Goal: Task Accomplishment & Management: Manage account settings

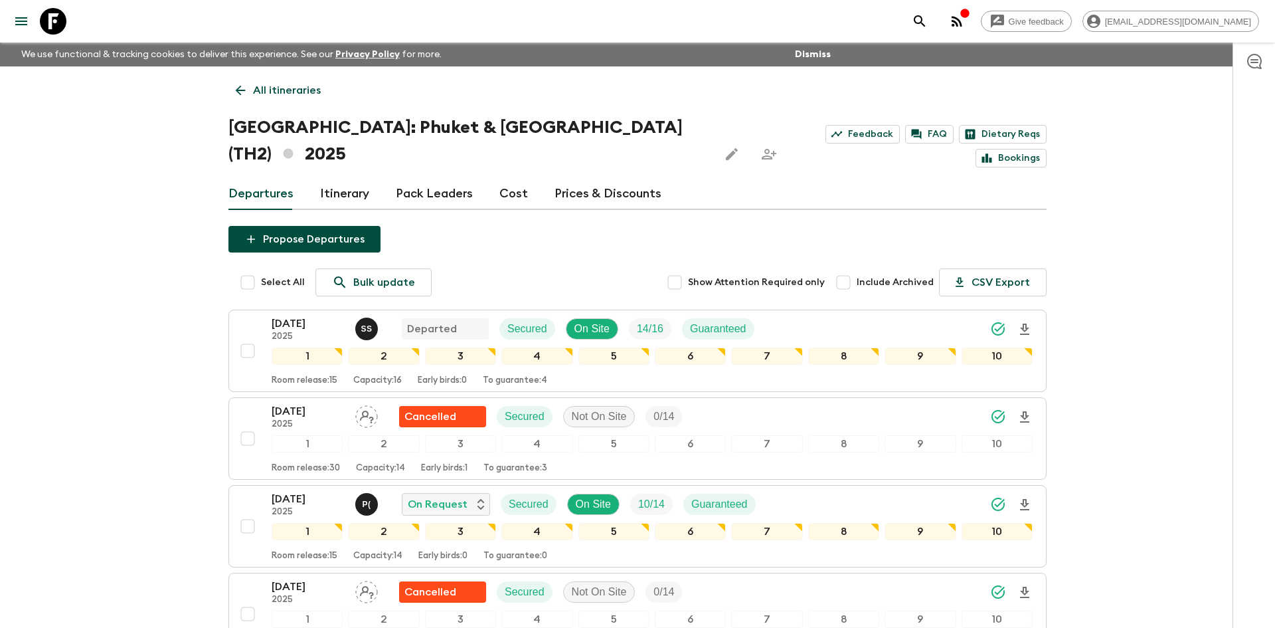
click at [258, 96] on p "All itineraries" at bounding box center [287, 90] width 68 height 16
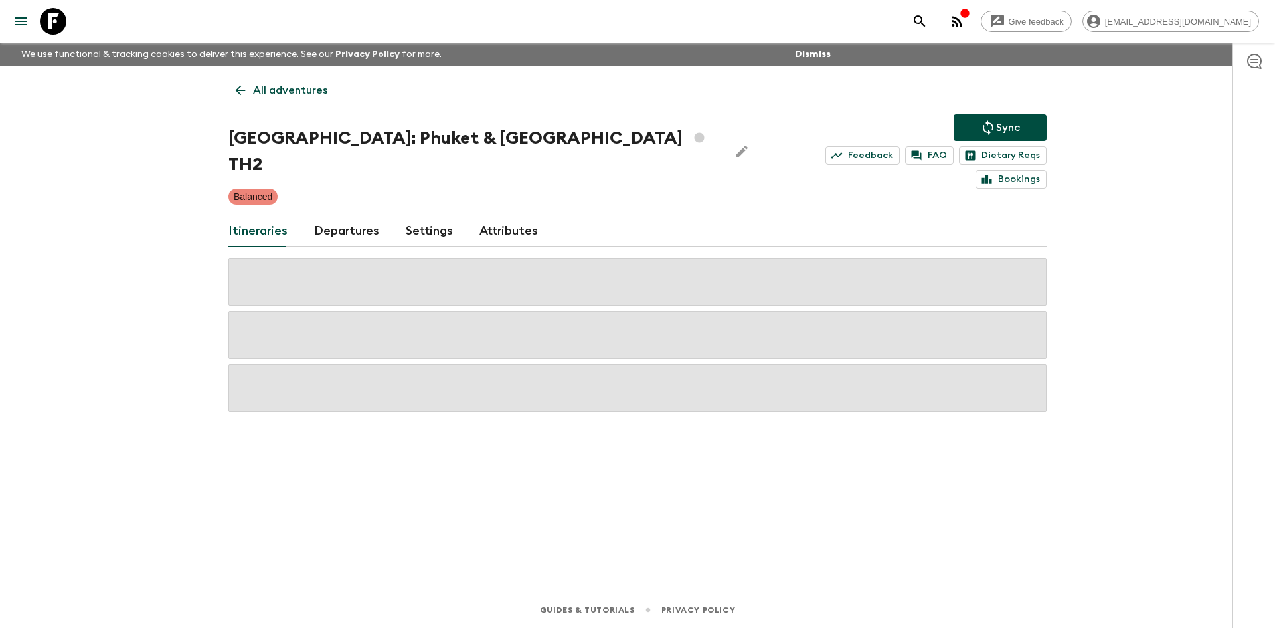
click at [258, 96] on p "All adventures" at bounding box center [290, 90] width 74 height 16
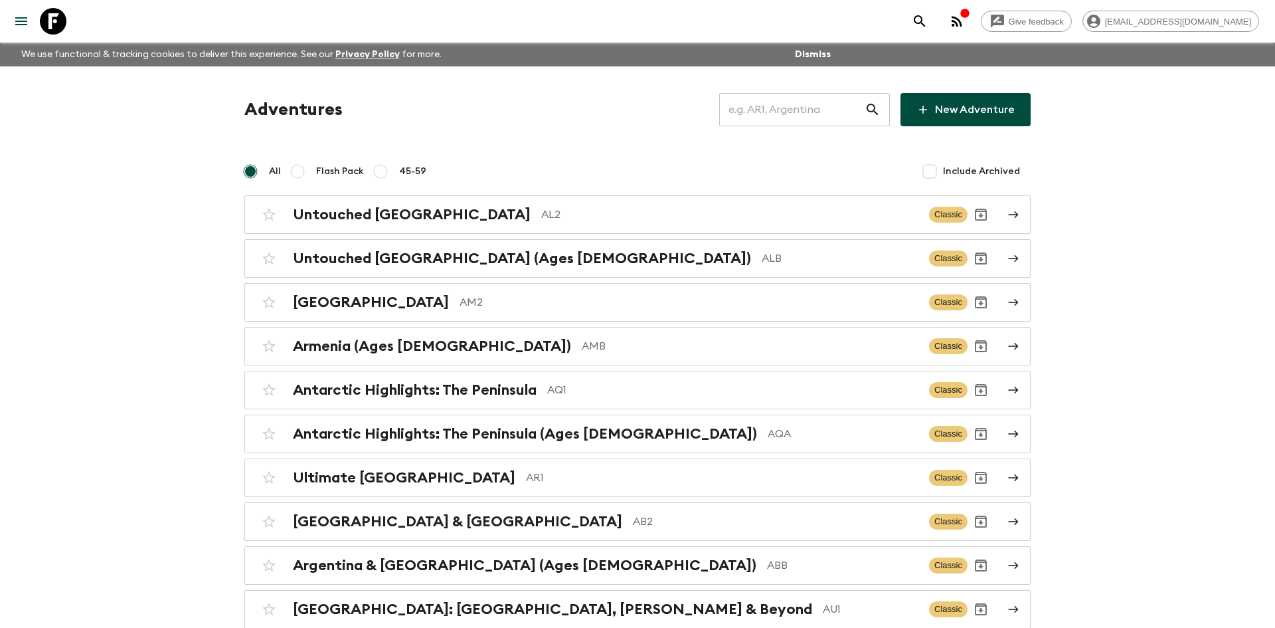
click at [776, 105] on input "text" at bounding box center [791, 109] width 145 height 37
type input "vc1"
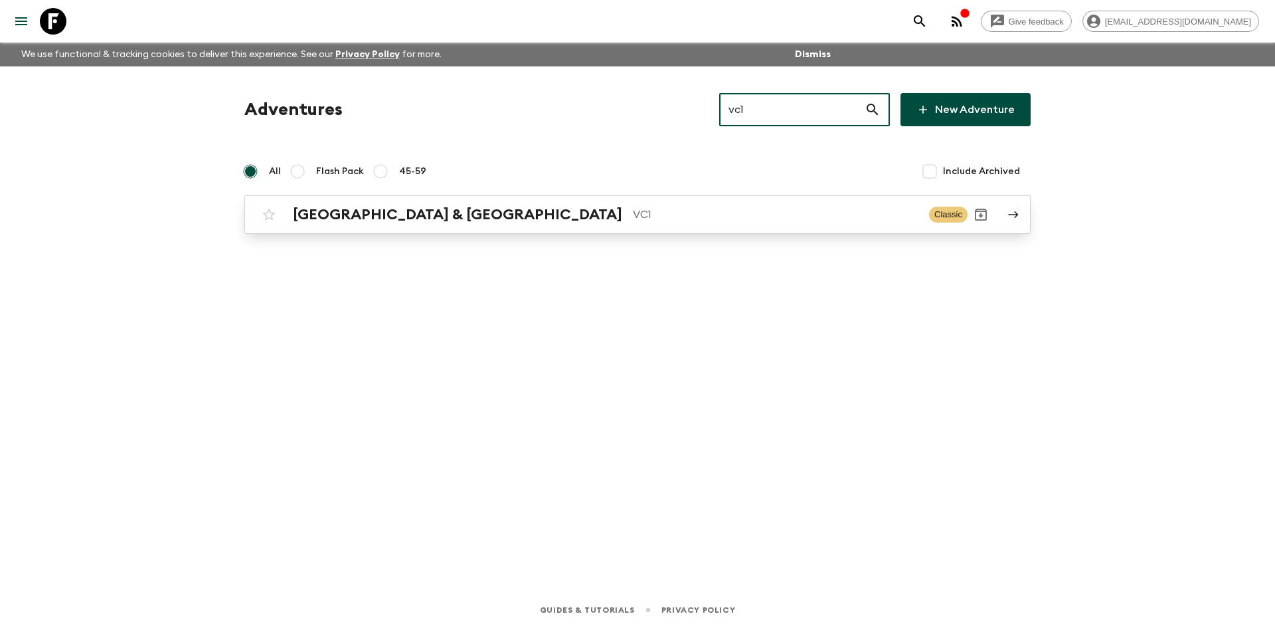
click at [420, 212] on h2 "[GEOGRAPHIC_DATA] & [GEOGRAPHIC_DATA]" at bounding box center [457, 214] width 329 height 17
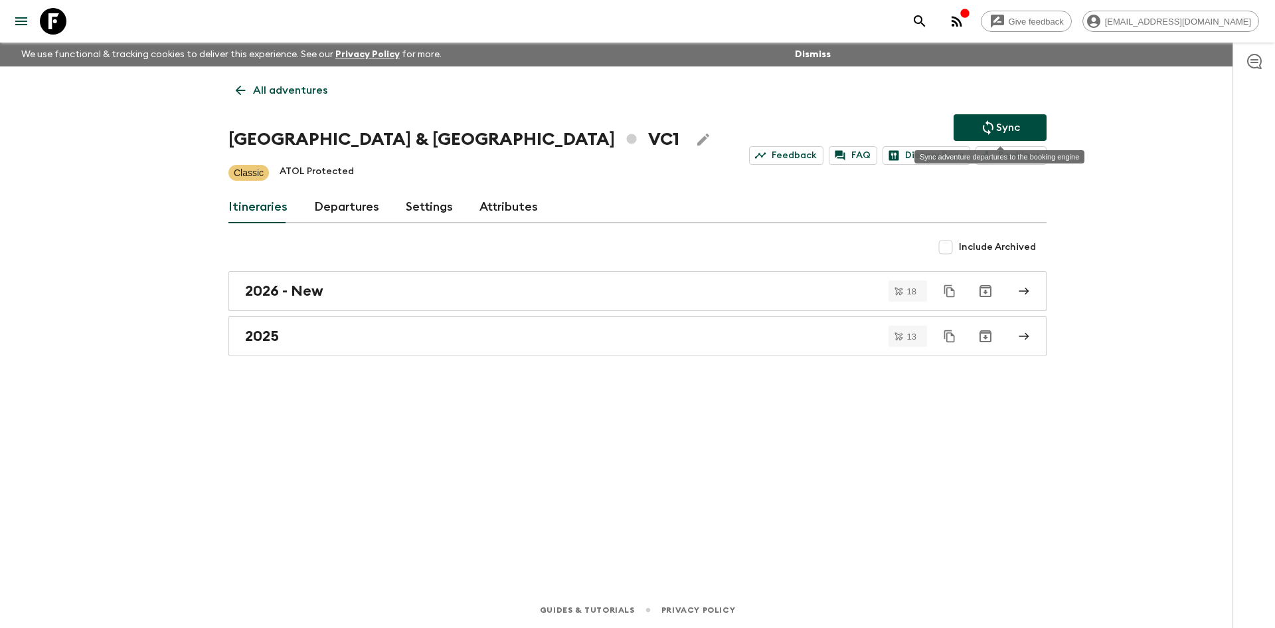
click at [1008, 135] on p "Sync" at bounding box center [1008, 128] width 24 height 16
click at [339, 338] on div "2025" at bounding box center [625, 335] width 760 height 17
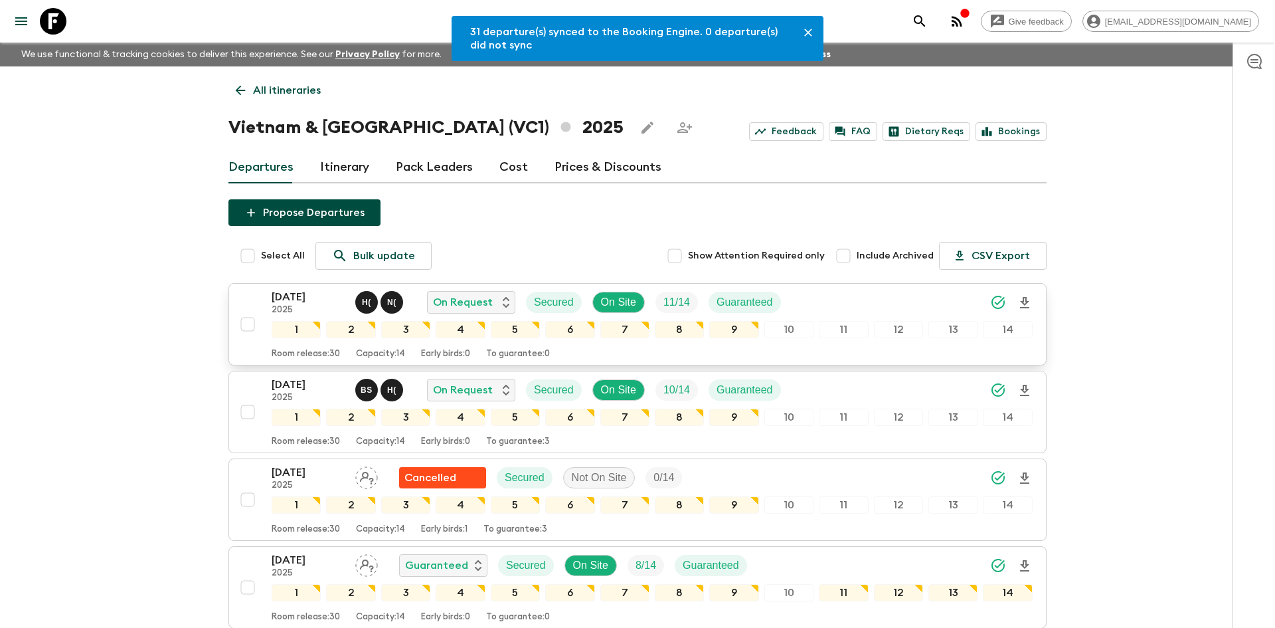
click at [863, 298] on div "[DATE] 2025 H ( N ( On Request Secured On Site 11 / 14 Guaranteed" at bounding box center [652, 302] width 761 height 27
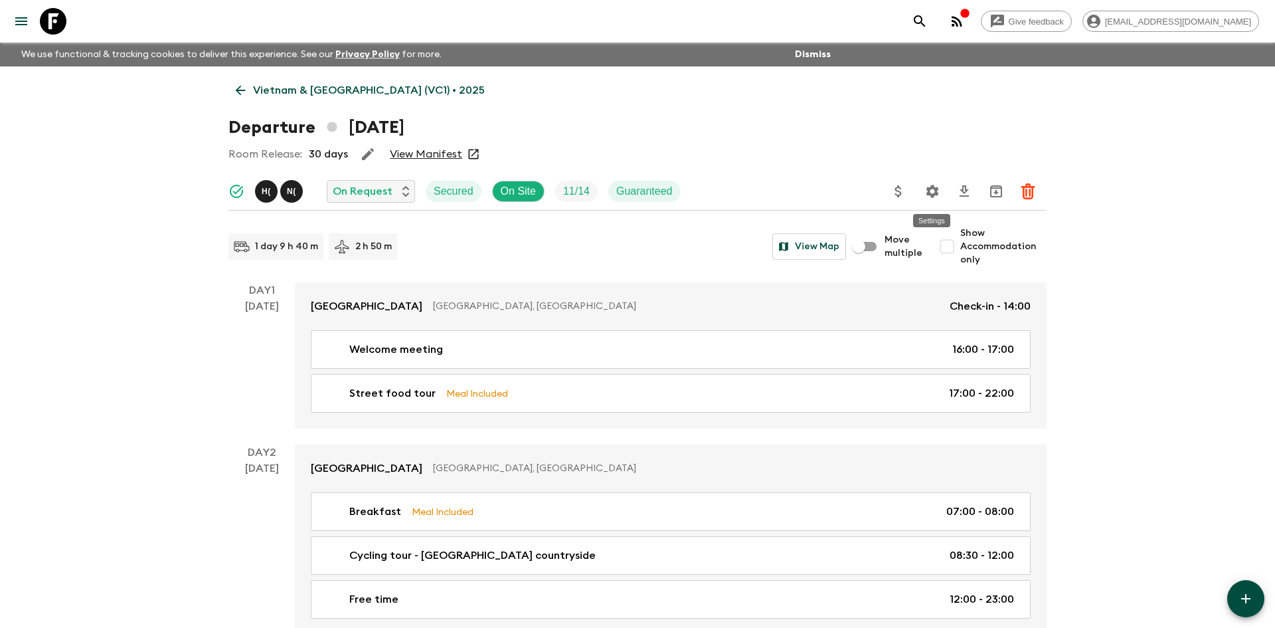
click at [933, 191] on icon "Settings" at bounding box center [933, 191] width 16 height 16
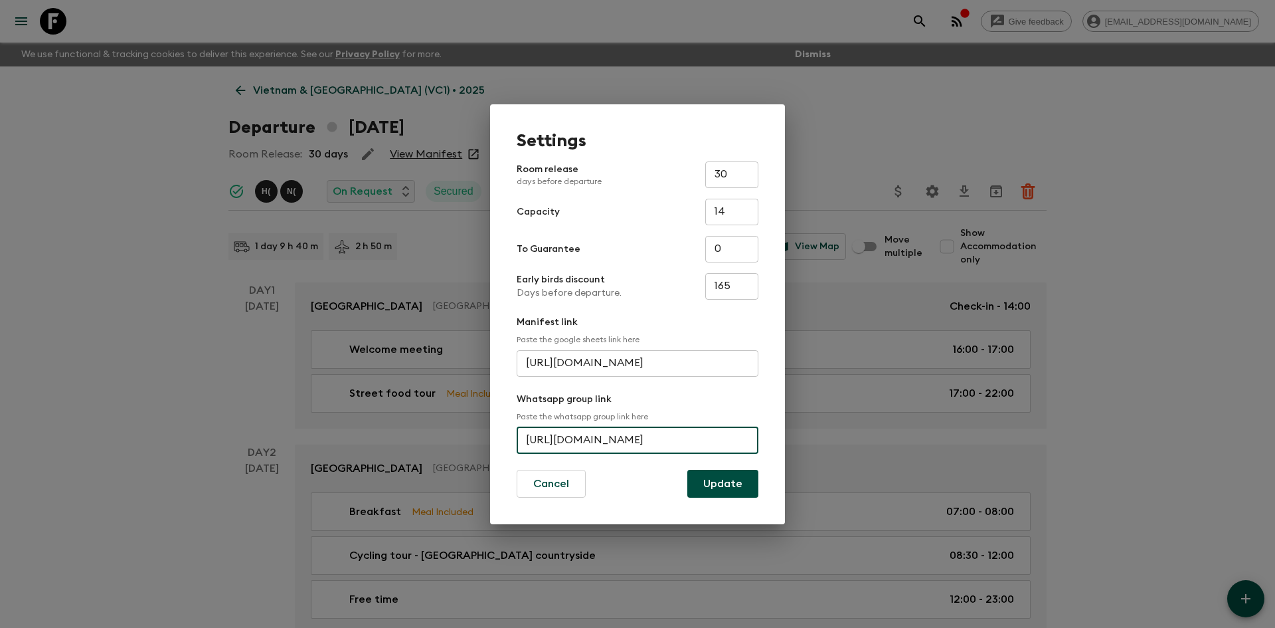
scroll to position [0, 50]
drag, startPoint x: 527, startPoint y: 439, endPoint x: 768, endPoint y: 448, distance: 241.3
click at [768, 448] on div "Settings Room release days before departure 30 ​ Capacity 14 ​ To Guarantee 0 ​…" at bounding box center [637, 314] width 295 height 420
paste input "[URL][DOMAIN_NAME]"
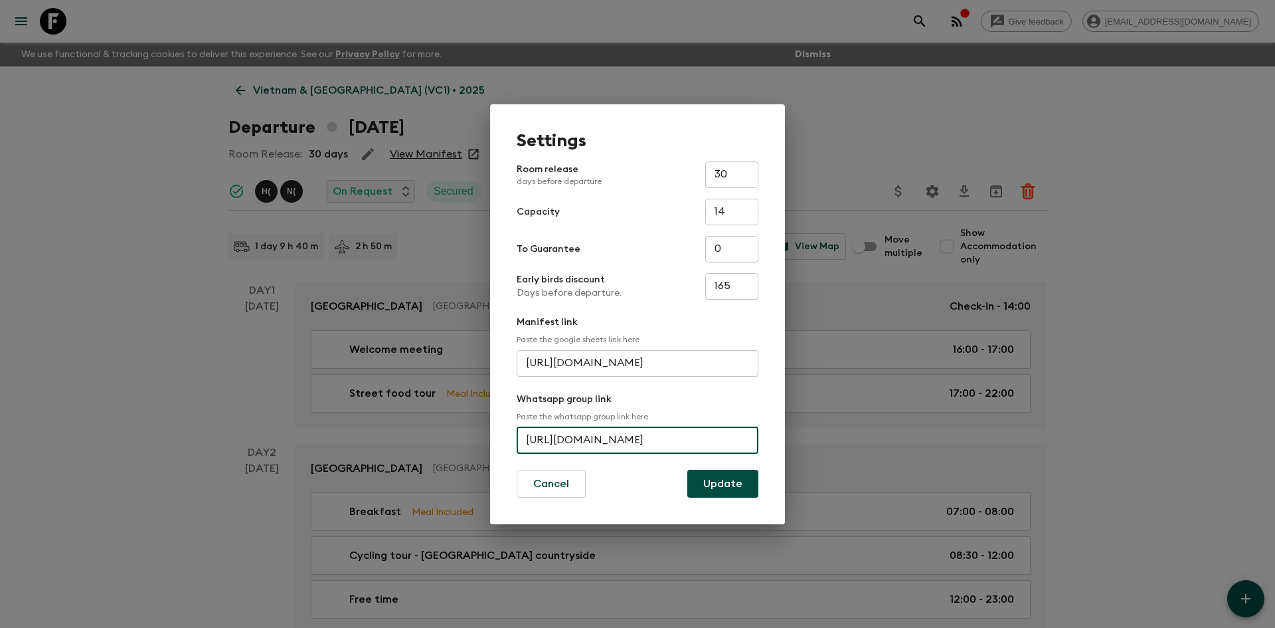
scroll to position [0, 52]
type input "[URL][DOMAIN_NAME]"
click at [725, 479] on button "Update" at bounding box center [722, 484] width 71 height 28
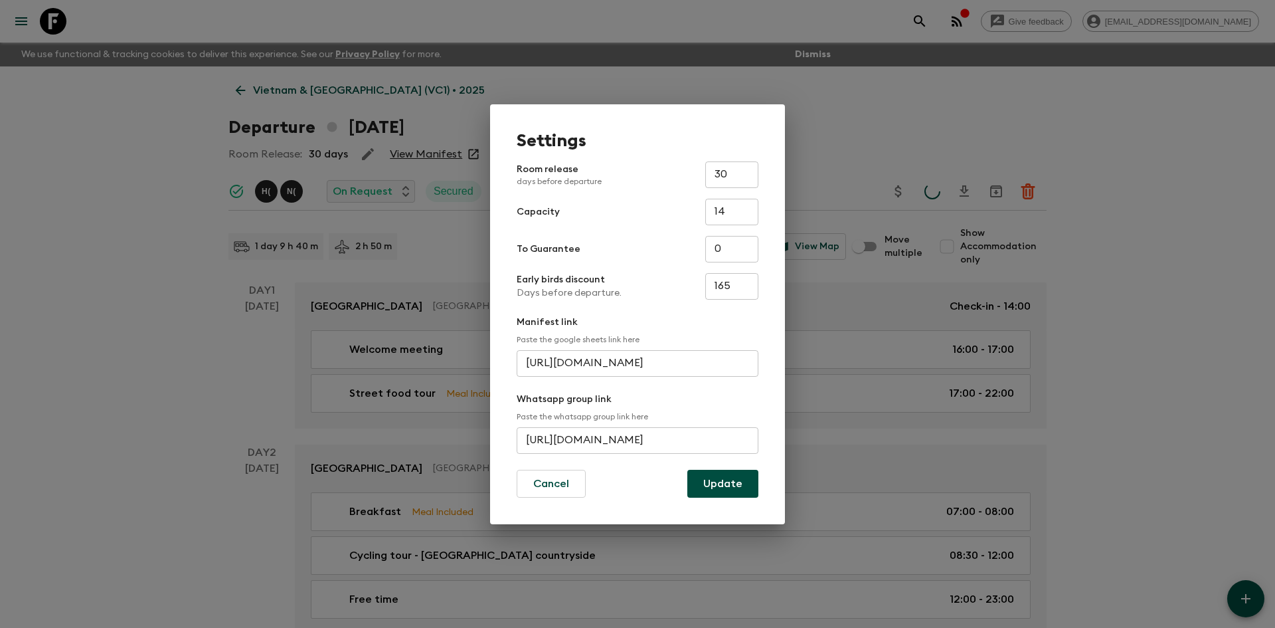
scroll to position [0, 0]
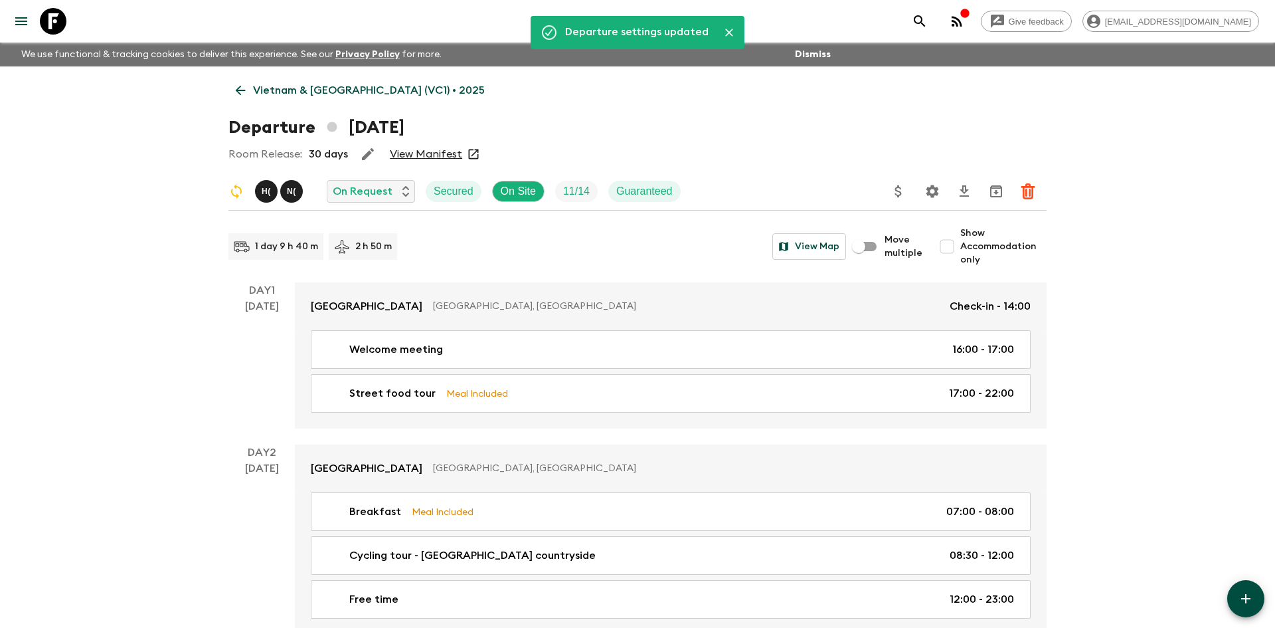
click at [300, 87] on p "Vietnam & [GEOGRAPHIC_DATA] (VC1) • 2025" at bounding box center [369, 90] width 232 height 16
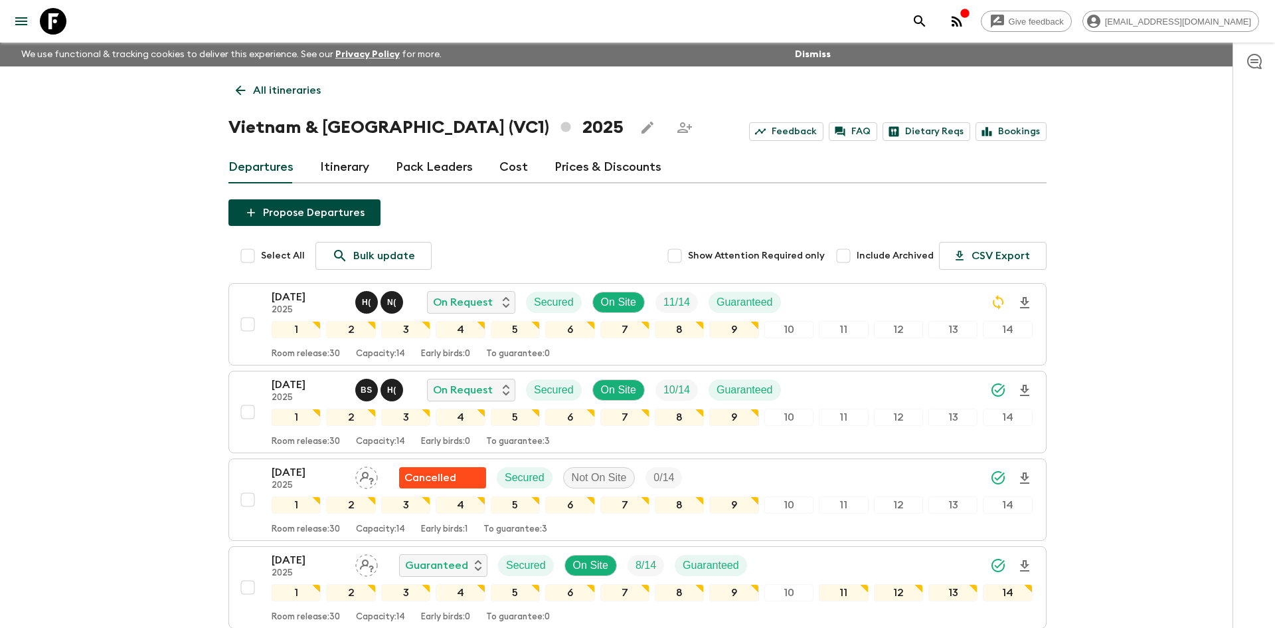
click at [312, 89] on p "All itineraries" at bounding box center [287, 90] width 68 height 16
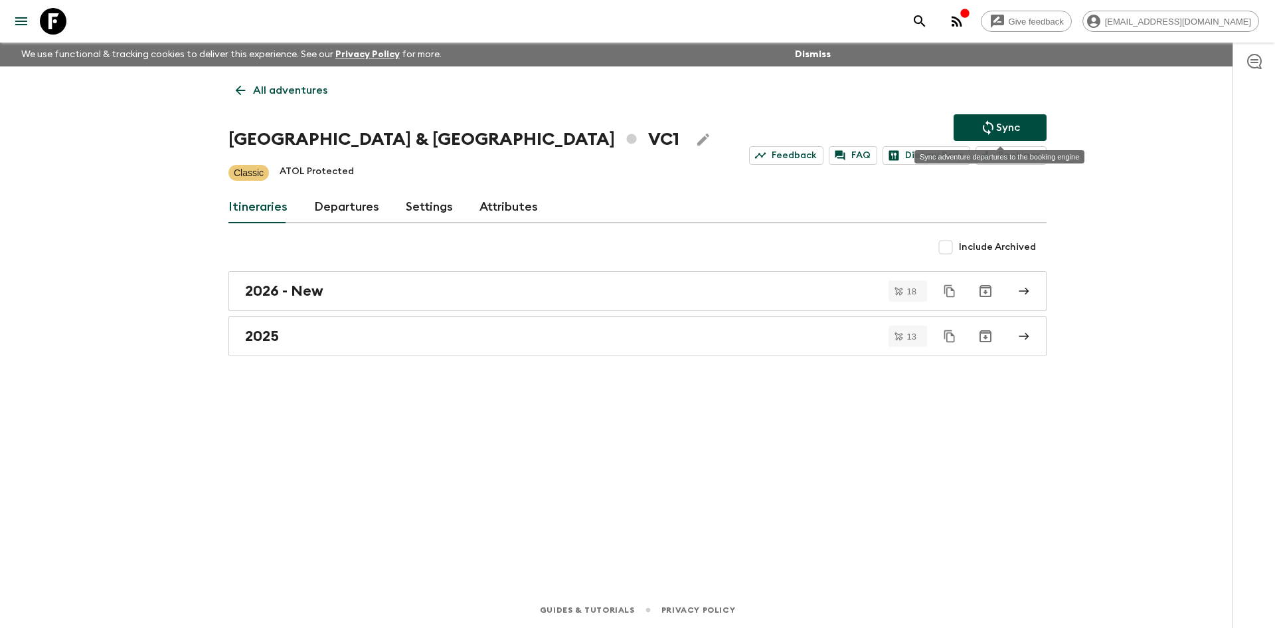
click at [998, 129] on p "Sync" at bounding box center [1008, 128] width 24 height 16
